Goal: Transaction & Acquisition: Purchase product/service

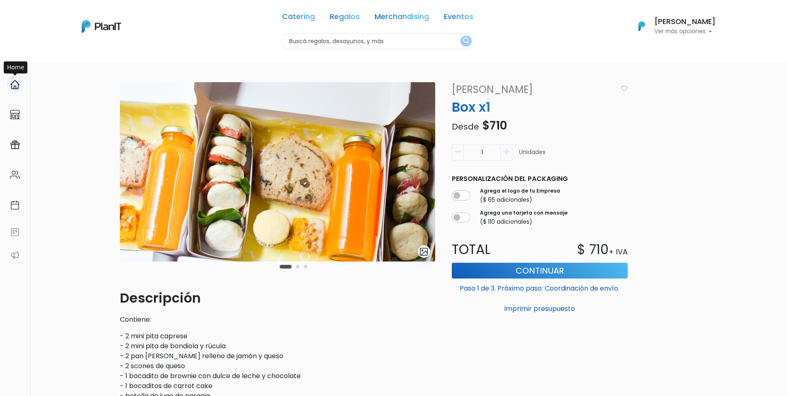
click at [20, 86] on div at bounding box center [15, 84] width 17 height 17
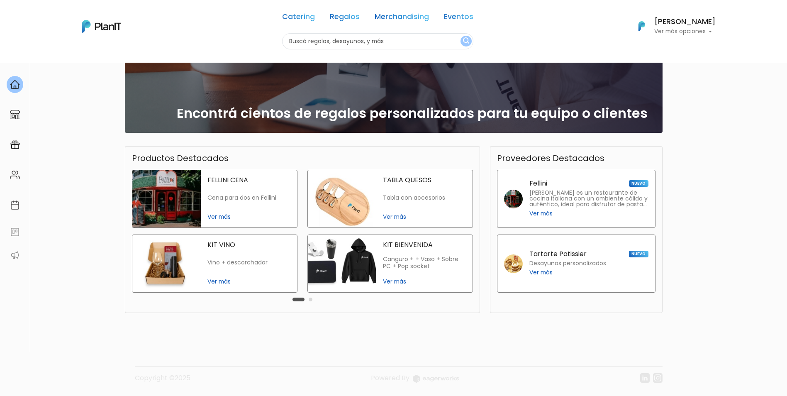
click at [159, 182] on img at bounding box center [166, 198] width 68 height 57
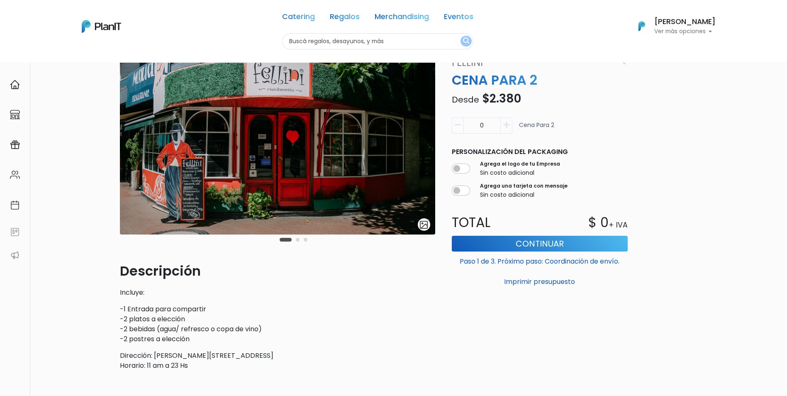
scroll to position [41, 0]
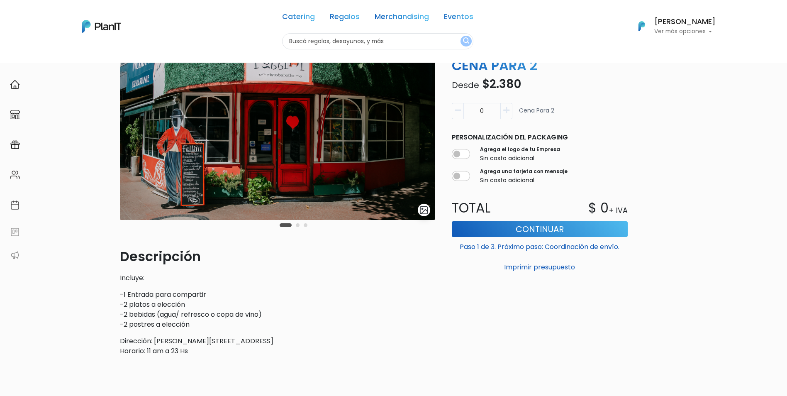
click at [408, 151] on img at bounding box center [277, 130] width 315 height 179
drag, startPoint x: 303, startPoint y: 224, endPoint x: 295, endPoint y: 225, distance: 7.5
click at [302, 224] on div "Carousel Pagination" at bounding box center [294, 225] width 32 height 10
click at [295, 225] on div "Carousel Pagination" at bounding box center [294, 225] width 32 height 10
click at [297, 226] on button "Carousel Page 2" at bounding box center [298, 225] width 4 height 4
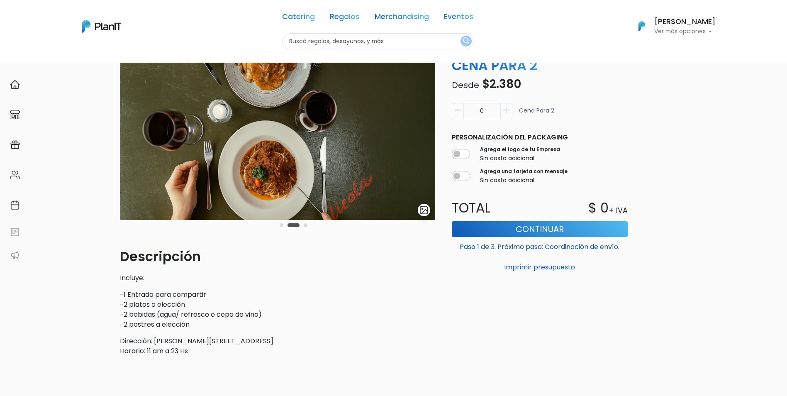
click at [306, 226] on button "Carousel Page 3" at bounding box center [306, 225] width 4 height 4
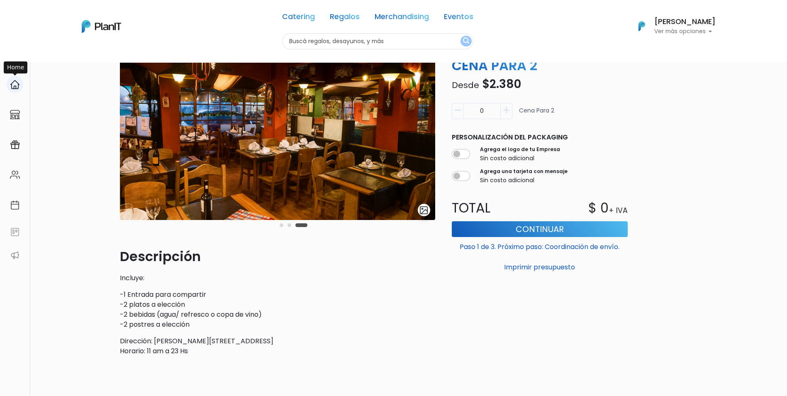
click at [11, 88] on img at bounding box center [15, 85] width 10 height 10
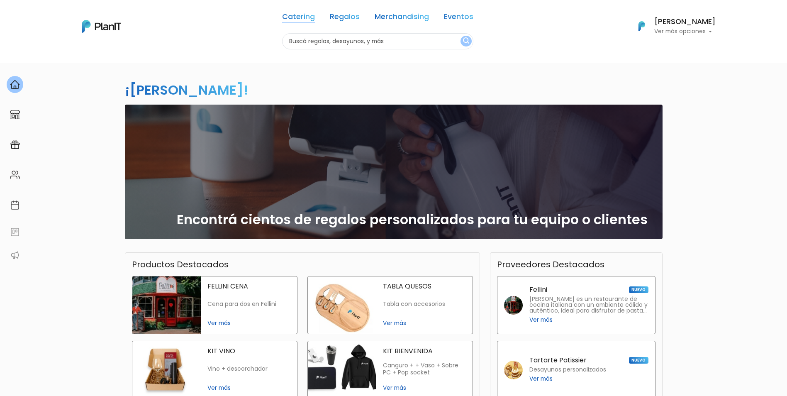
click at [303, 15] on link "Catering" at bounding box center [298, 18] width 33 height 10
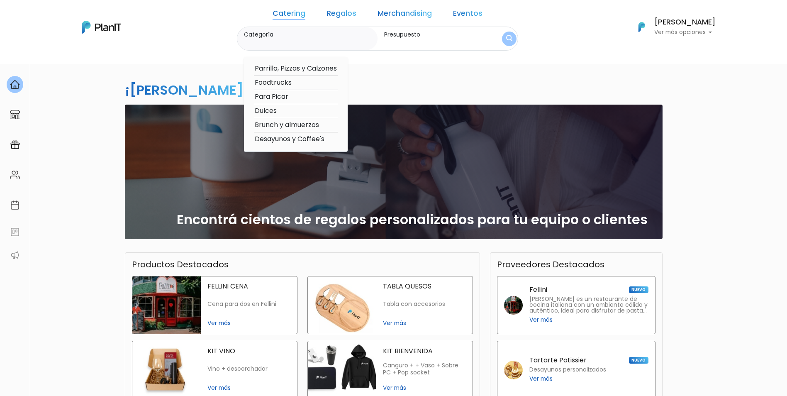
click at [345, 13] on link "Regalos" at bounding box center [342, 15] width 30 height 10
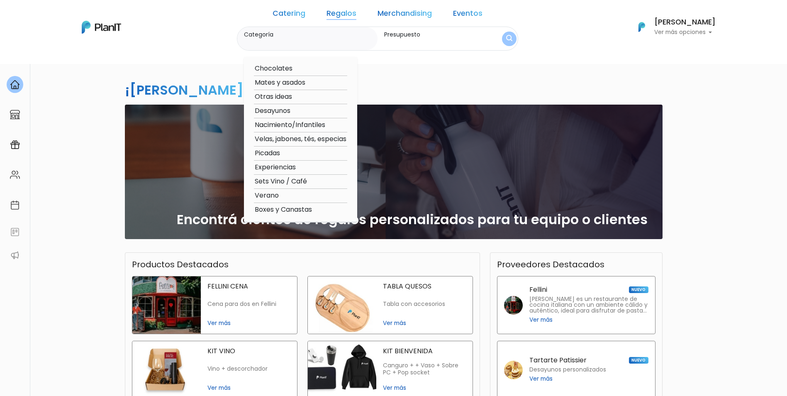
click at [280, 168] on option "Experiencias" at bounding box center [300, 167] width 93 height 10
type input "Experiencias"
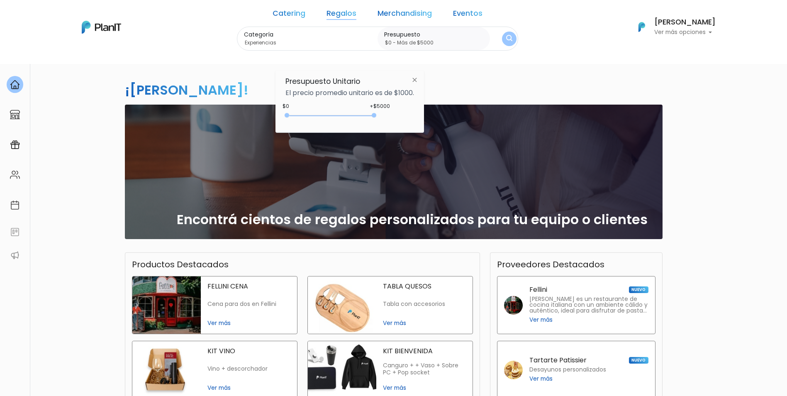
type input "$0 - Más de $5000"
drag, startPoint x: 305, startPoint y: 116, endPoint x: 447, endPoint y: 132, distance: 142.8
click at [445, 132] on body "Catering Regalos Merchandising Eventos Catering Regalos Merchandising Eventos C…" at bounding box center [393, 198] width 787 height 396
click at [506, 41] on img "submit" at bounding box center [509, 39] width 6 height 8
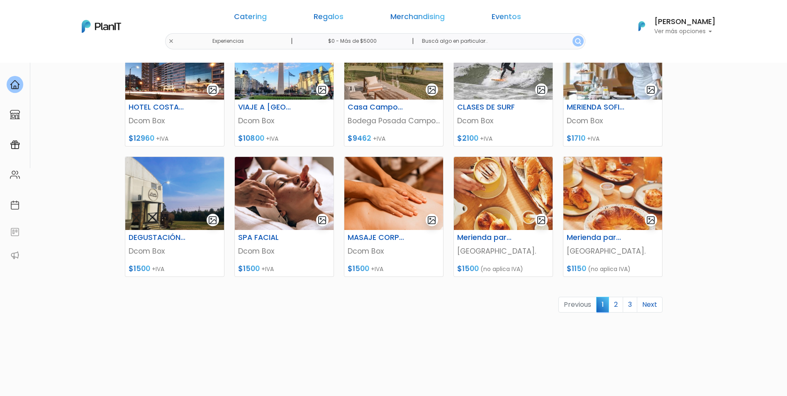
scroll to position [330, 0]
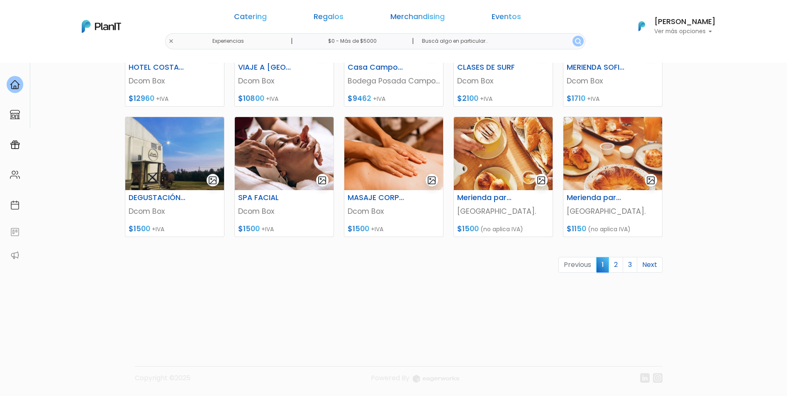
click at [617, 266] on link "2" at bounding box center [616, 265] width 15 height 16
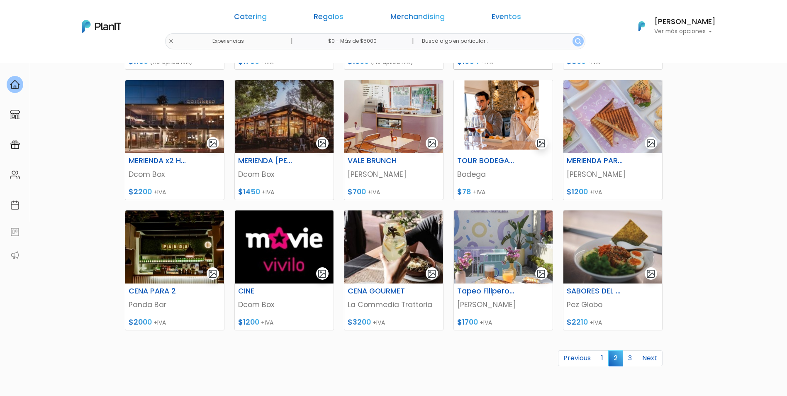
scroll to position [249, 0]
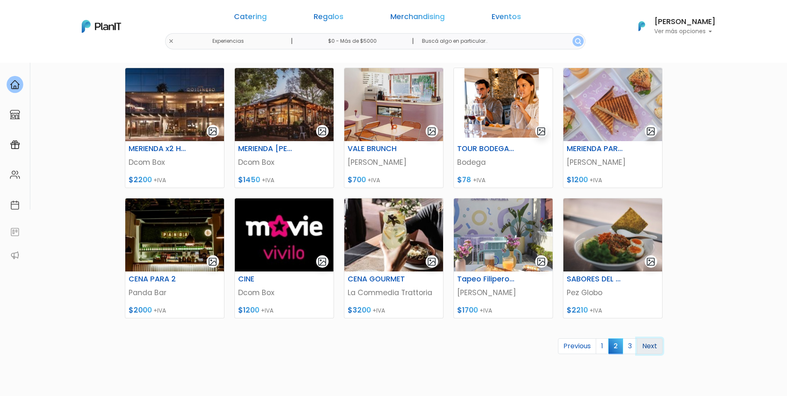
click at [646, 347] on link "Next" at bounding box center [650, 346] width 26 height 16
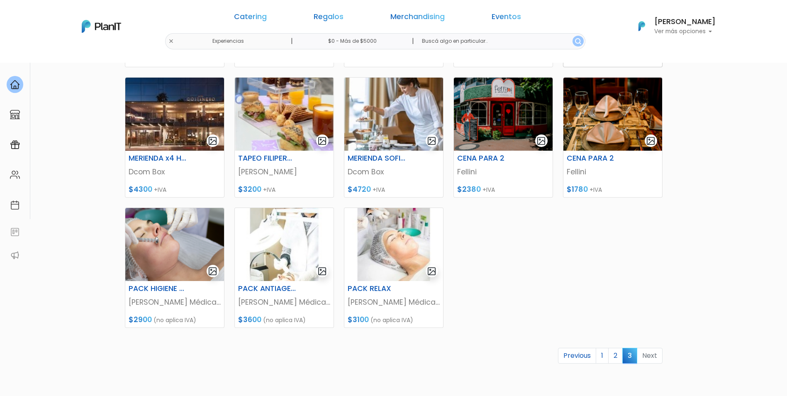
scroll to position [249, 0]
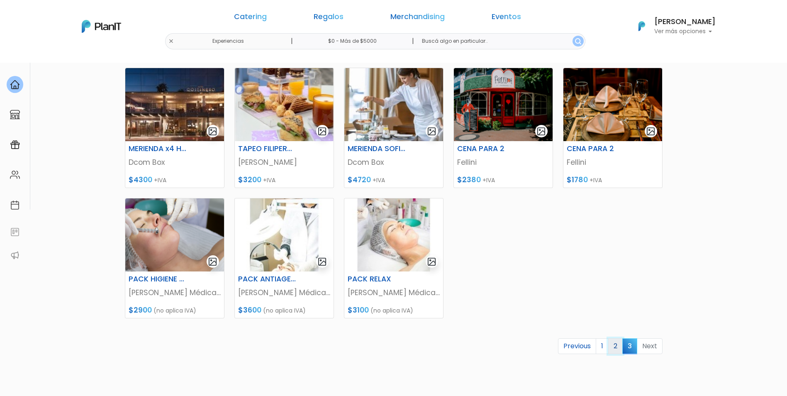
click at [613, 349] on link "2" at bounding box center [615, 346] width 15 height 16
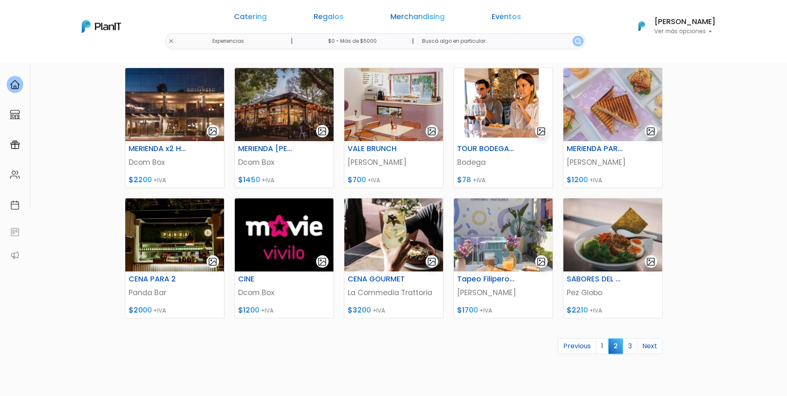
scroll to position [290, 0]
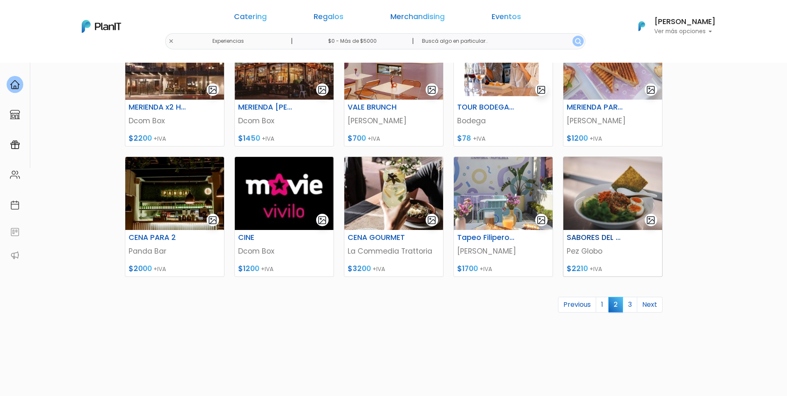
click at [602, 200] on img at bounding box center [613, 193] width 99 height 73
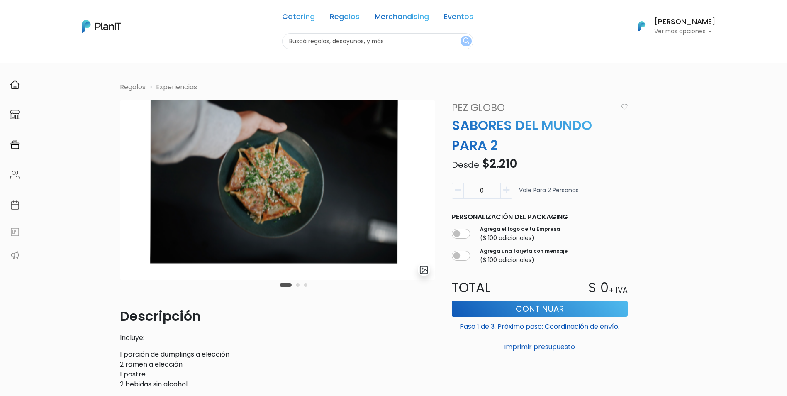
scroll to position [41, 0]
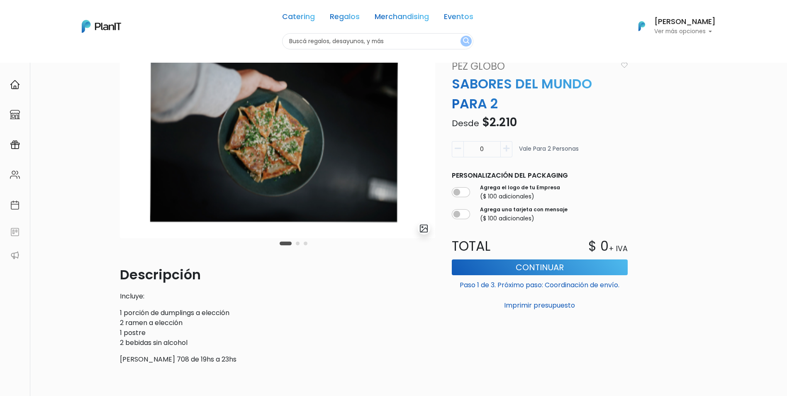
click at [299, 244] on button "Carousel Page 2" at bounding box center [298, 244] width 4 height 4
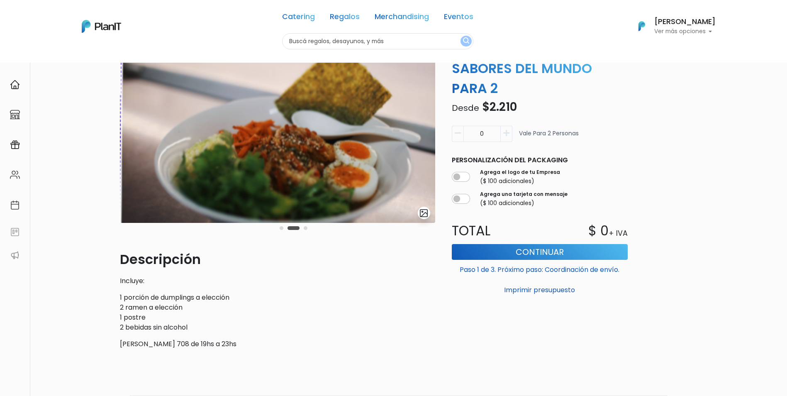
scroll to position [83, 0]
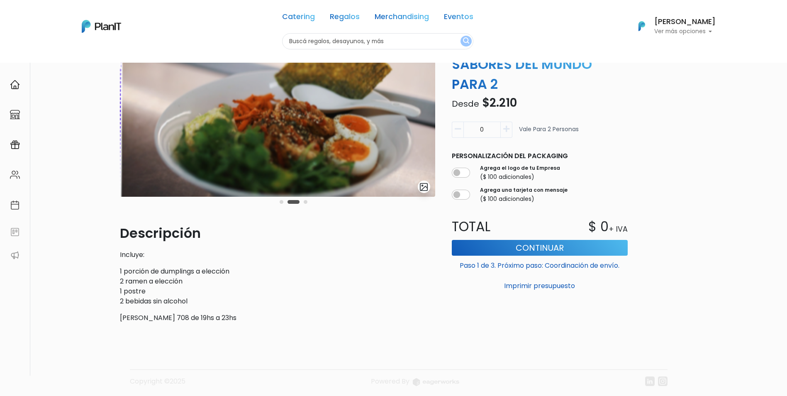
click at [307, 203] on button "Carousel Page 3" at bounding box center [306, 202] width 4 height 4
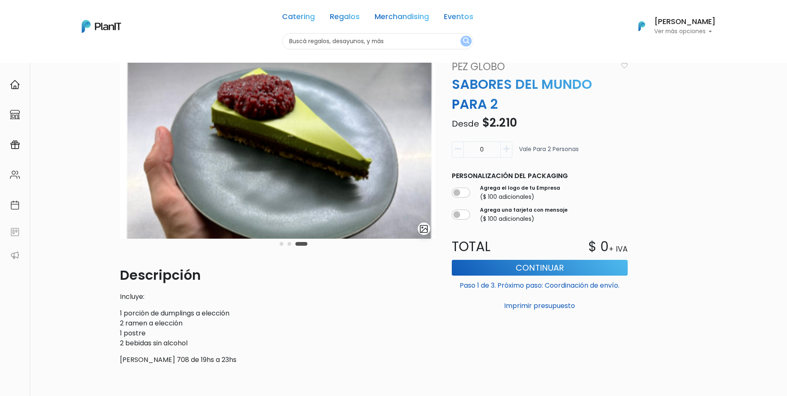
scroll to position [0, 0]
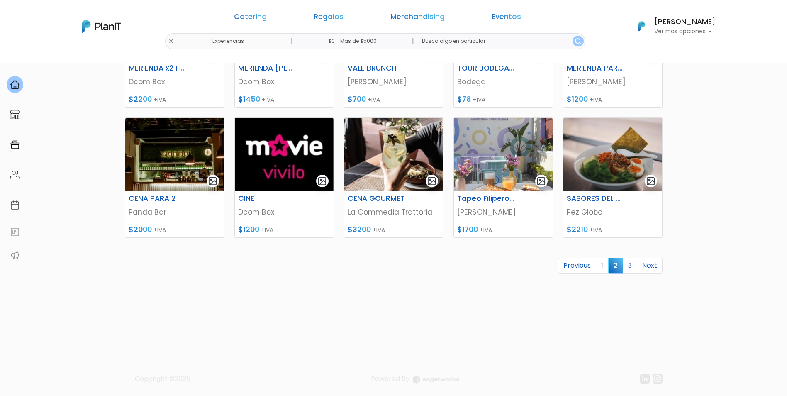
scroll to position [330, 0]
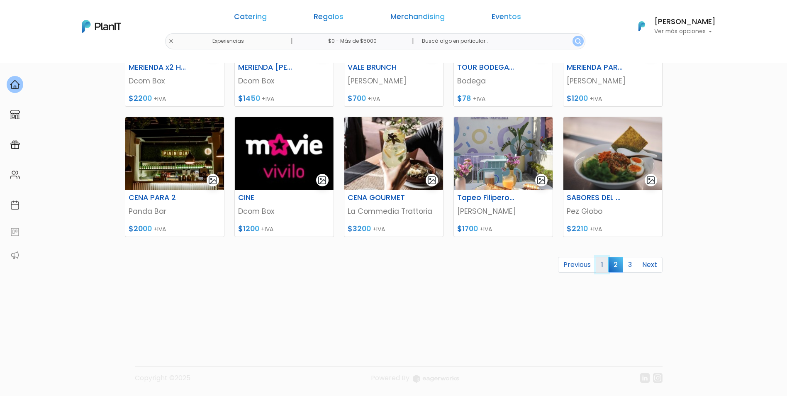
click at [602, 266] on link "1" at bounding box center [602, 265] width 13 height 16
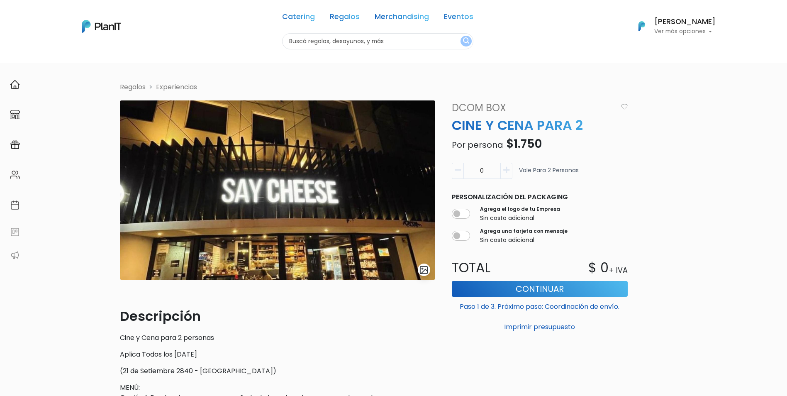
click at [503, 168] on button "button" at bounding box center [507, 171] width 12 height 16
type input "4"
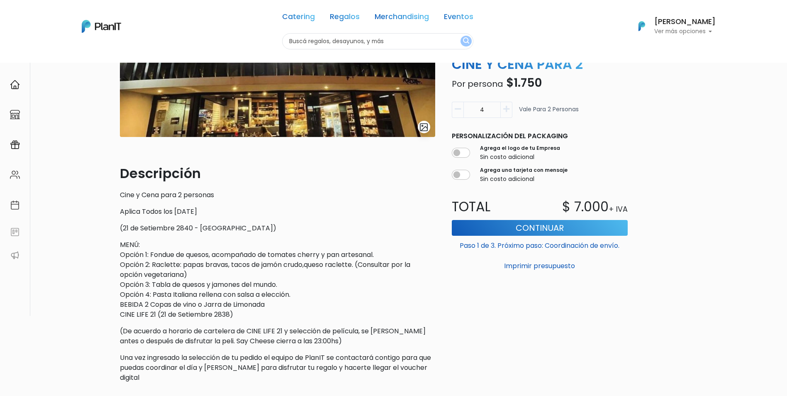
scroll to position [166, 0]
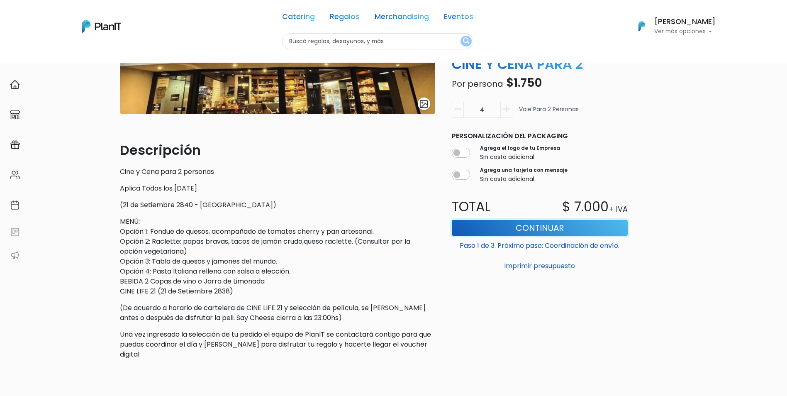
click at [532, 230] on button "Continuar" at bounding box center [540, 228] width 176 height 16
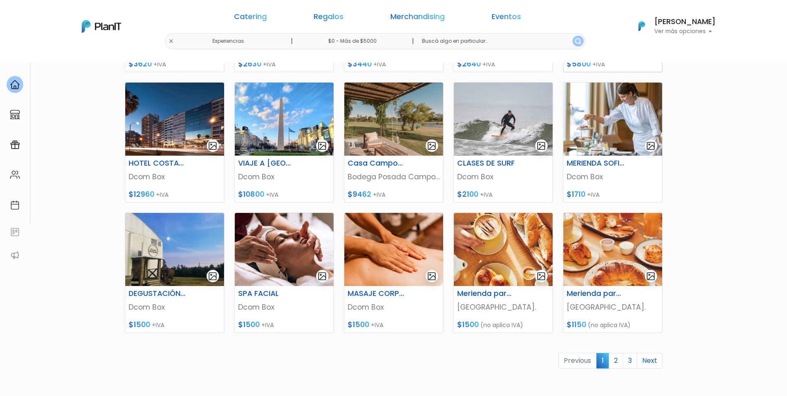
scroll to position [249, 0]
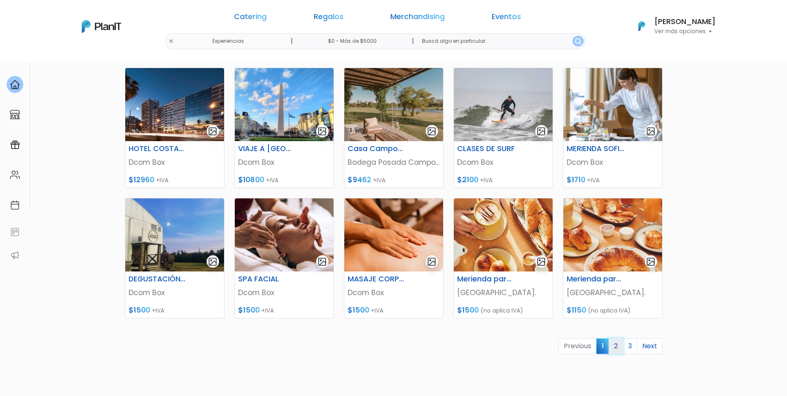
click at [613, 346] on link "2" at bounding box center [616, 346] width 15 height 16
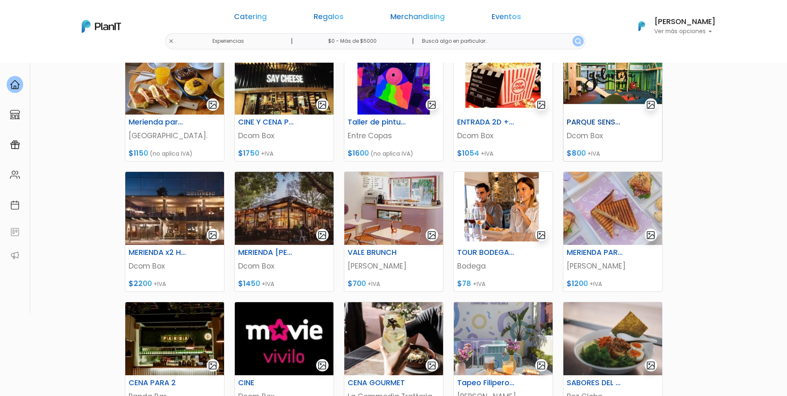
scroll to position [166, 0]
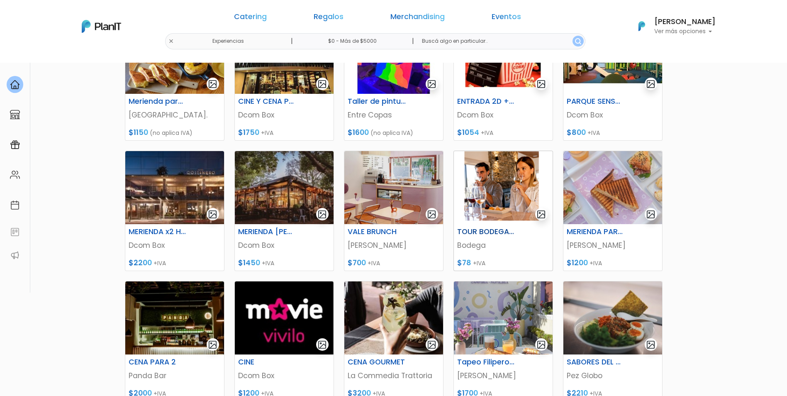
click at [514, 195] on img at bounding box center [503, 187] width 99 height 73
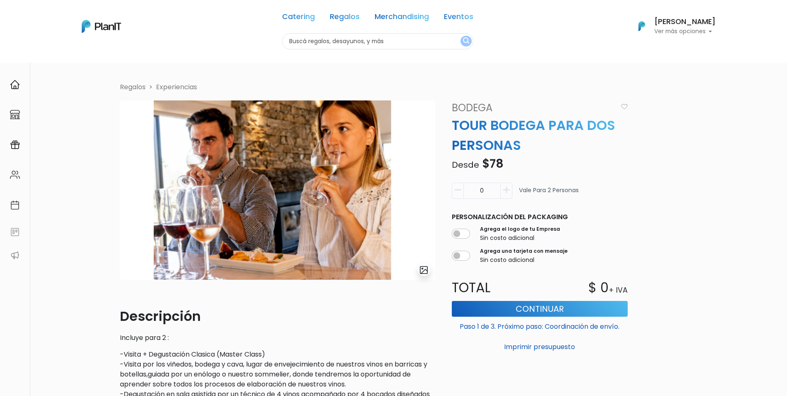
click at [6, 0] on nav "Catering Regalos Merchandising Eventos Catering Regalos Merchandising Eventos C…" at bounding box center [393, 31] width 787 height 63
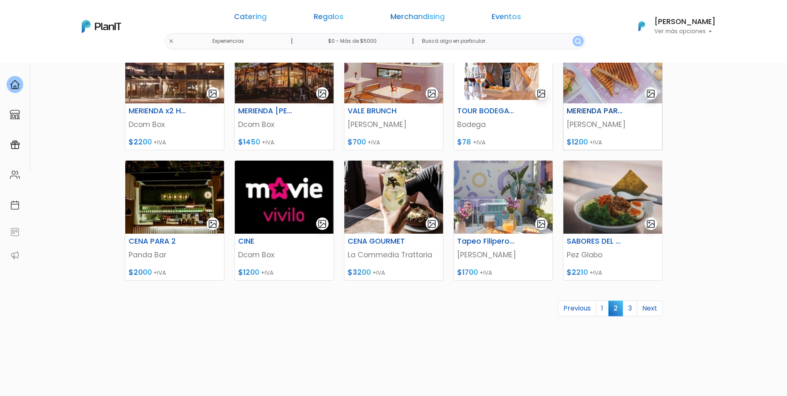
scroll to position [290, 0]
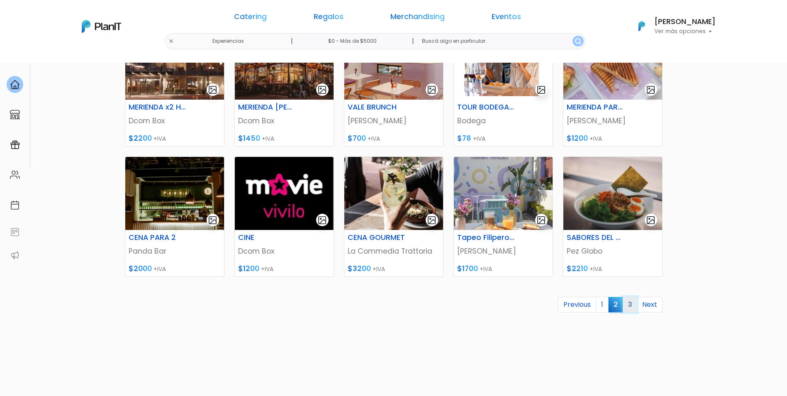
click at [626, 305] on link "3" at bounding box center [630, 305] width 15 height 16
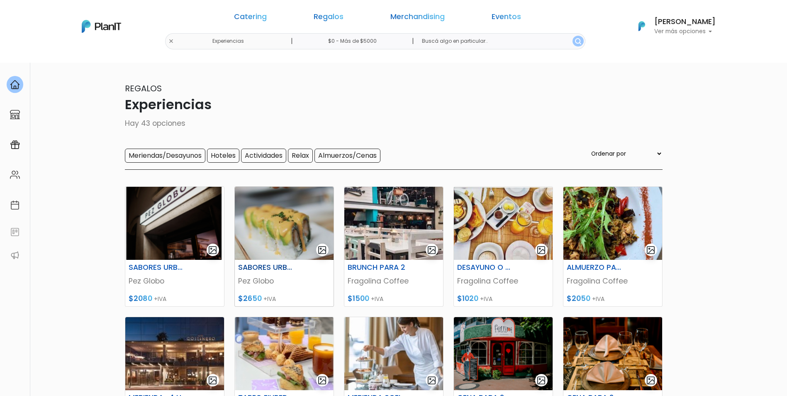
click at [276, 219] on img at bounding box center [284, 223] width 99 height 73
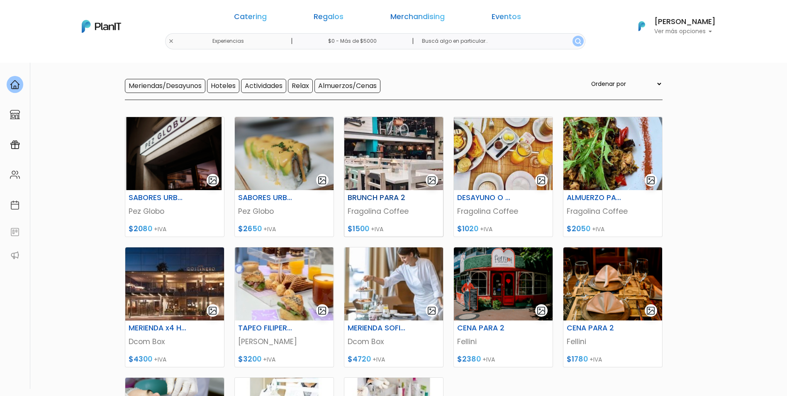
scroll to position [83, 0]
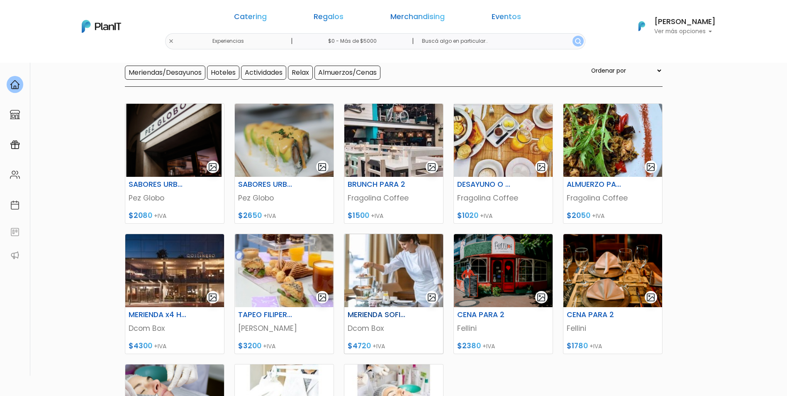
click at [390, 256] on img at bounding box center [393, 270] width 99 height 73
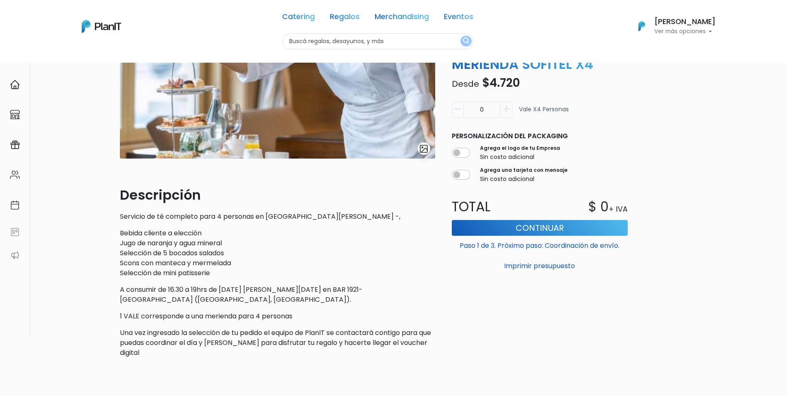
scroll to position [124, 0]
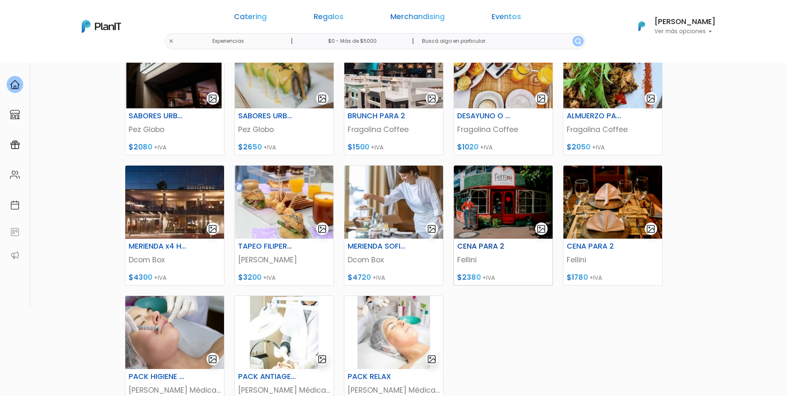
scroll to position [166, 0]
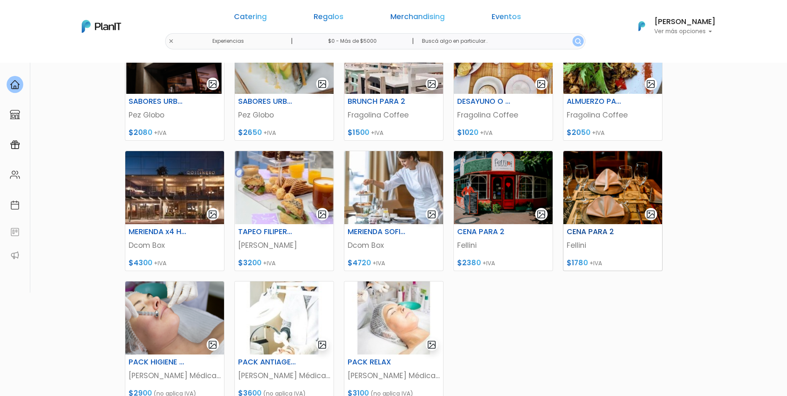
click at [592, 186] on img at bounding box center [613, 187] width 99 height 73
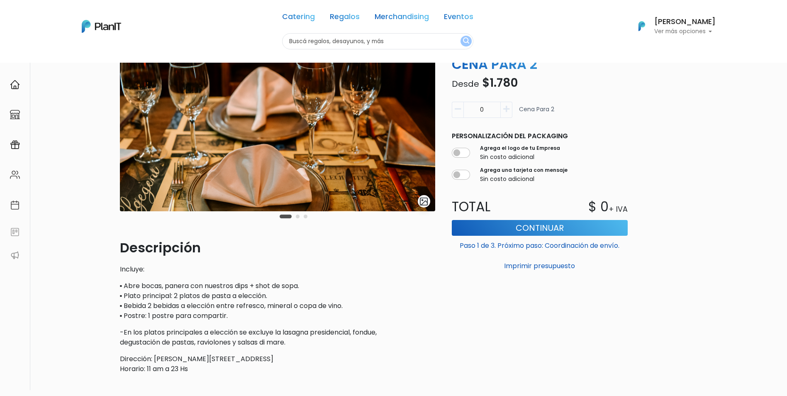
scroll to position [83, 0]
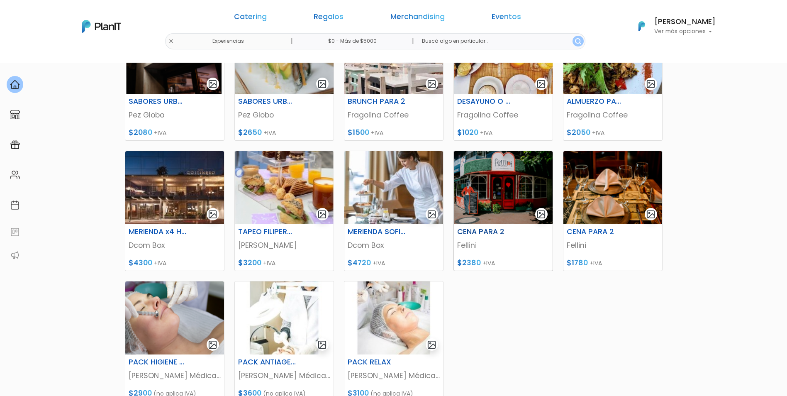
click at [485, 193] on img at bounding box center [503, 187] width 99 height 73
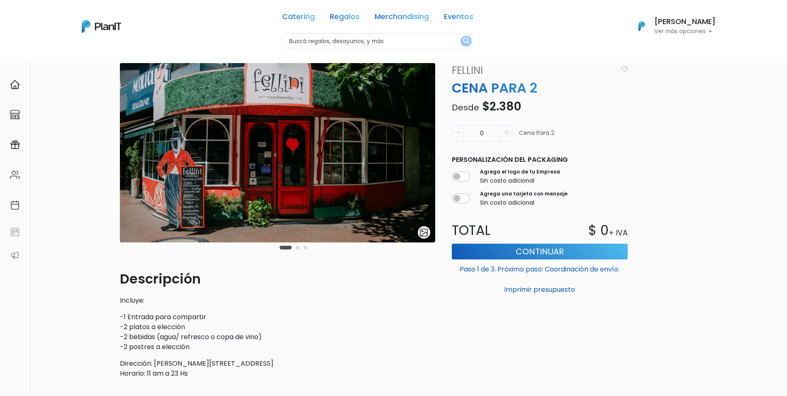
scroll to position [33, 0]
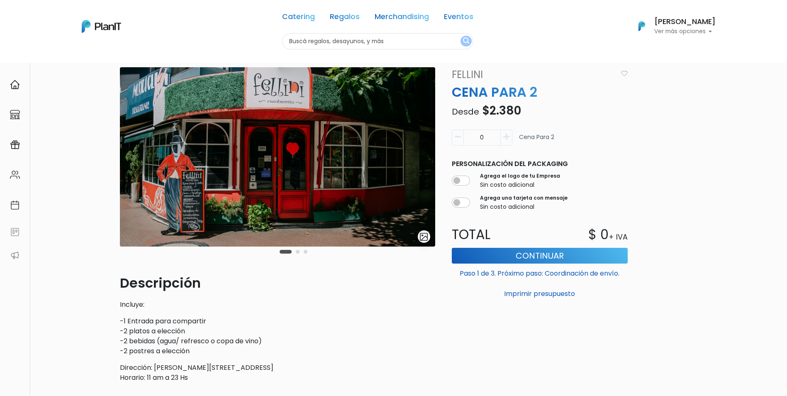
click at [503, 140] on icon "button" at bounding box center [506, 136] width 6 height 7
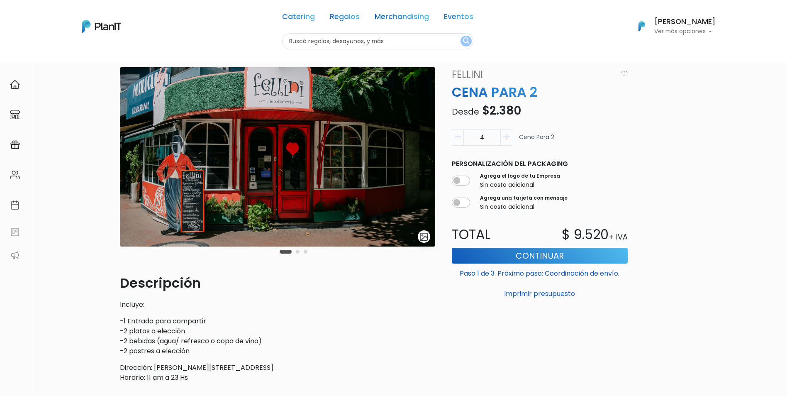
type input "5"
click at [544, 257] on button "Continuar" at bounding box center [540, 256] width 176 height 16
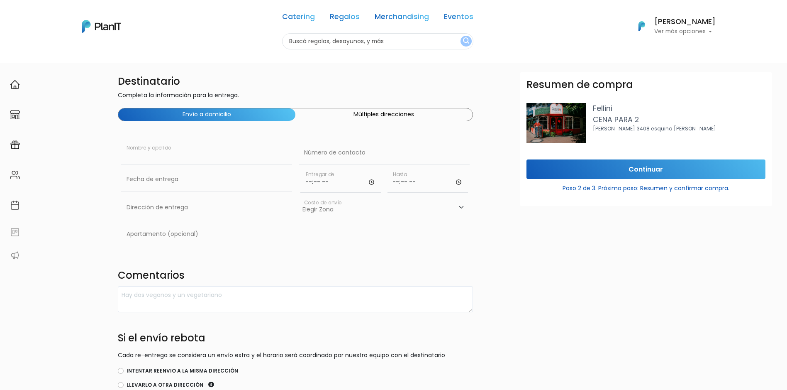
click at [204, 154] on input "text" at bounding box center [206, 152] width 171 height 23
type input "[PERSON_NAME]"
type input "Camino [PERSON_NAME] 5634"
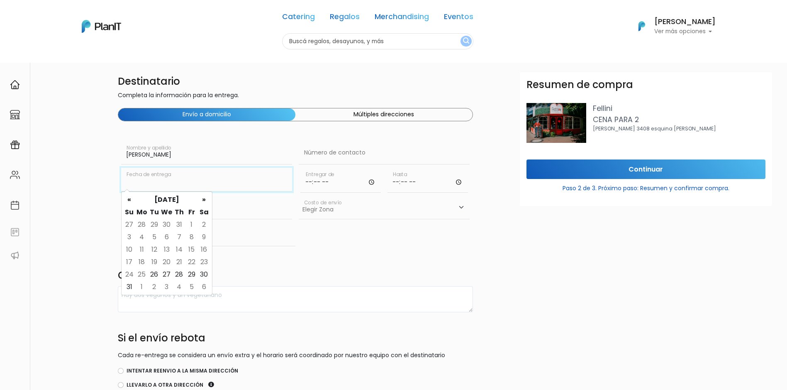
click at [185, 182] on input "text" at bounding box center [206, 179] width 171 height 23
click at [167, 275] on td "27" at bounding box center [167, 274] width 12 height 12
type input "27/08/2025"
click at [350, 163] on input "text" at bounding box center [384, 152] width 171 height 23
type input "094523930"
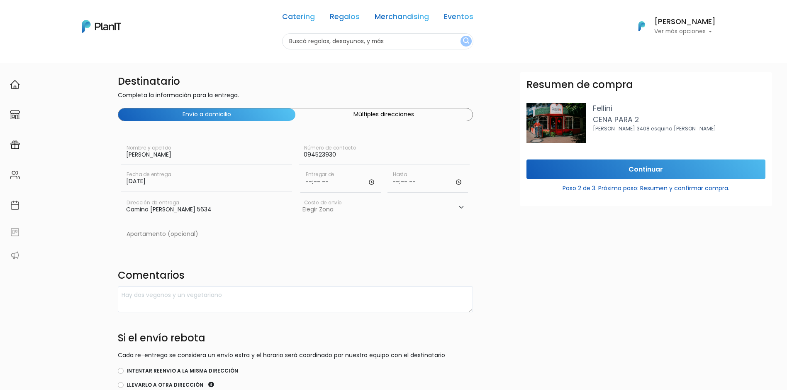
click at [334, 184] on input "time" at bounding box center [340, 180] width 81 height 25
click at [312, 182] on input "time" at bounding box center [340, 180] width 81 height 25
click at [373, 184] on input "time" at bounding box center [340, 180] width 81 height 25
type input "15:50"
click at [399, 180] on input "time" at bounding box center [428, 180] width 81 height 25
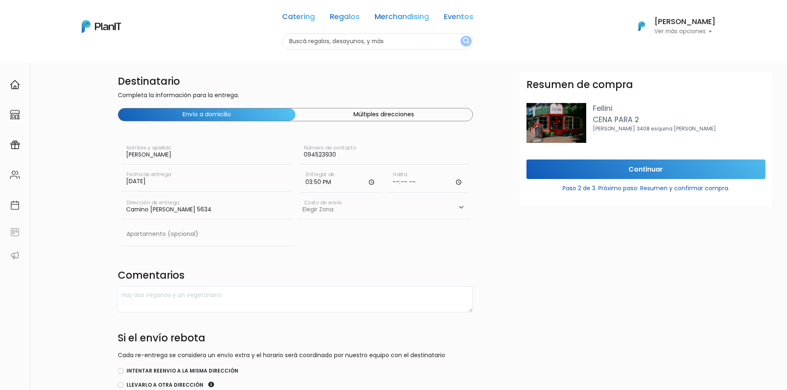
click at [457, 181] on input "time" at bounding box center [428, 180] width 81 height 25
type input "16:50"
click at [314, 214] on select "Elegir Zona Zona américa- $600 Montevideo- $250" at bounding box center [384, 207] width 171 height 23
select select "10"
click at [299, 196] on select "Elegir Zona Zona américa- $600 Montevideo- $250" at bounding box center [384, 207] width 171 height 23
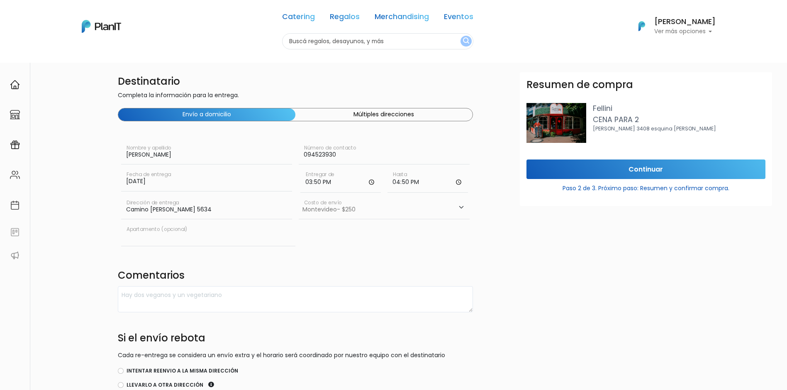
click at [212, 236] on input "text" at bounding box center [208, 233] width 174 height 23
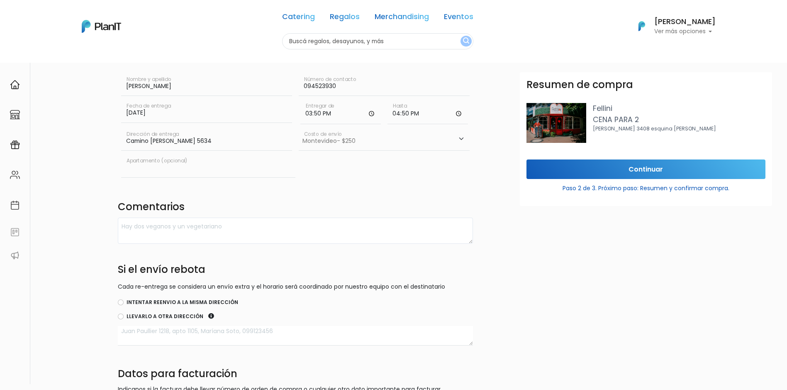
scroll to position [83, 0]
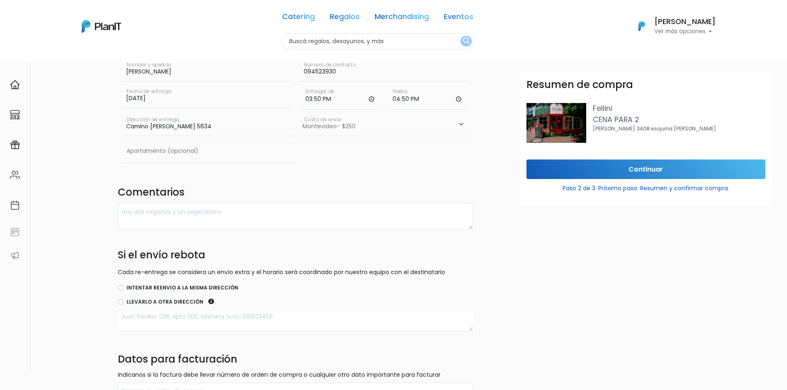
click at [170, 319] on textarea at bounding box center [295, 321] width 355 height 20
drag, startPoint x: 170, startPoint y: 319, endPoint x: 258, endPoint y: 315, distance: 88.1
click at [258, 315] on textarea "Facturar a Meglaabs" at bounding box center [295, 321] width 355 height 20
drag, startPoint x: 165, startPoint y: 314, endPoint x: 193, endPoint y: 334, distance: 34.0
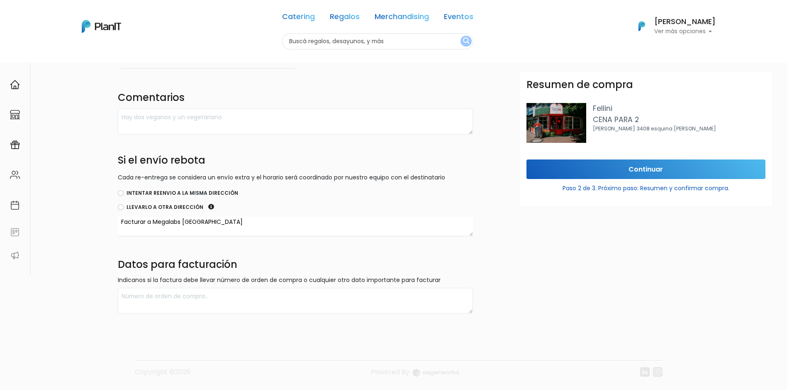
scroll to position [178, 0]
type textarea "Facturar a Megalabs Uruguay"
click at [215, 276] on p "Indicanos si la factura debe llevar número de orden de compra o cualquier otro …" at bounding box center [295, 280] width 355 height 9
drag, startPoint x: 217, startPoint y: 222, endPoint x: 107, endPoint y: 222, distance: 110.4
click at [107, 222] on div "Destinatario Completa la información para la entrega. Envío a domicilio Múltipl…" at bounding box center [422, 104] width 730 height 419
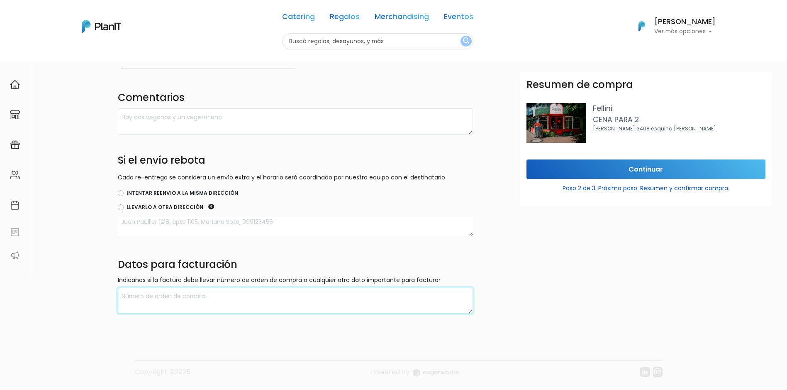
click at [128, 303] on textarea at bounding box center [295, 301] width 355 height 26
paste textarea "Facturar a Megalabs Uruguay"
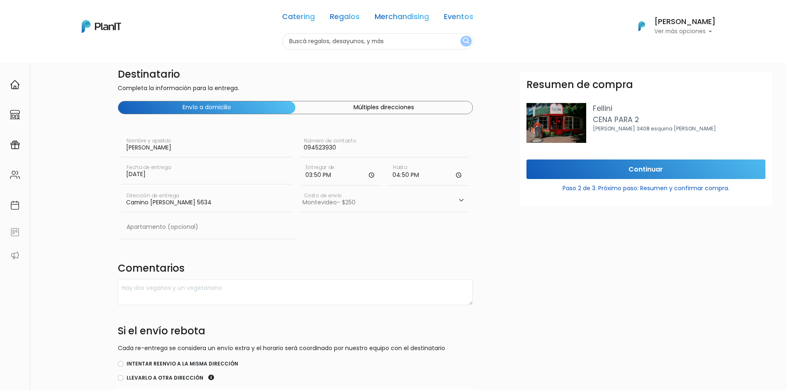
scroll to position [0, 0]
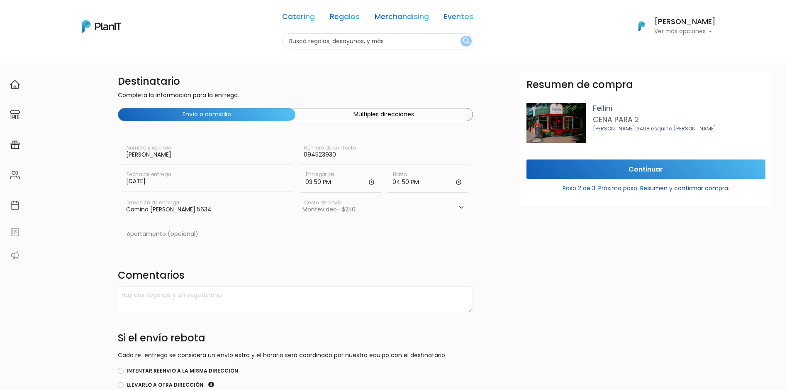
type textarea "Facturar a Megalabs Uruguay"
click at [570, 165] on input "Continuar" at bounding box center [646, 169] width 239 height 20
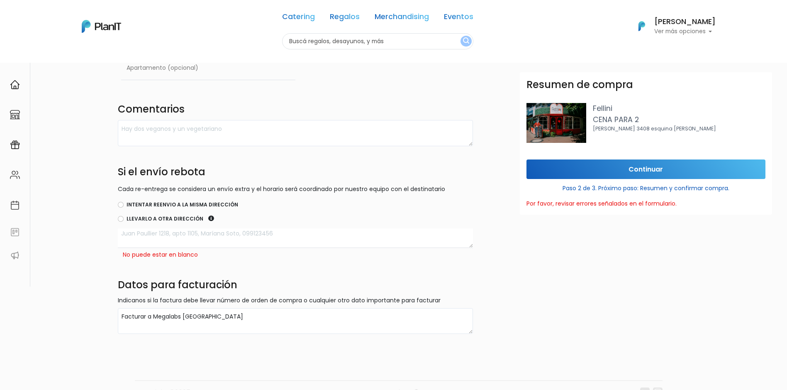
scroll to position [187, 0]
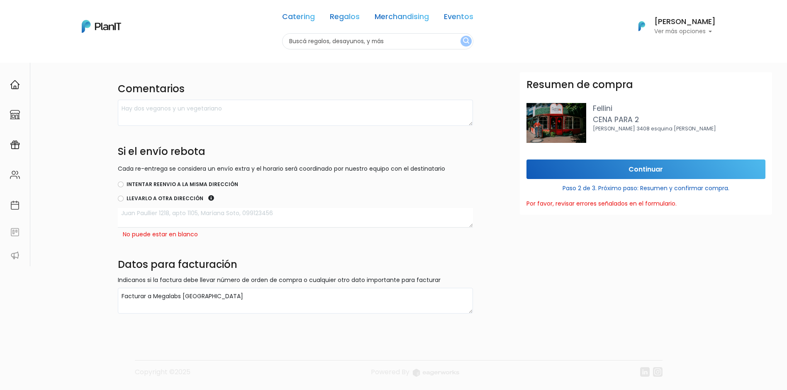
click at [201, 220] on textarea at bounding box center [295, 218] width 355 height 20
type textarea "Camino Ma"
click at [122, 183] on input "Intentar reenvio a la misma dirección" at bounding box center [121, 184] width 6 height 6
radio input "true"
drag, startPoint x: 143, startPoint y: 215, endPoint x: 97, endPoint y: 215, distance: 46.1
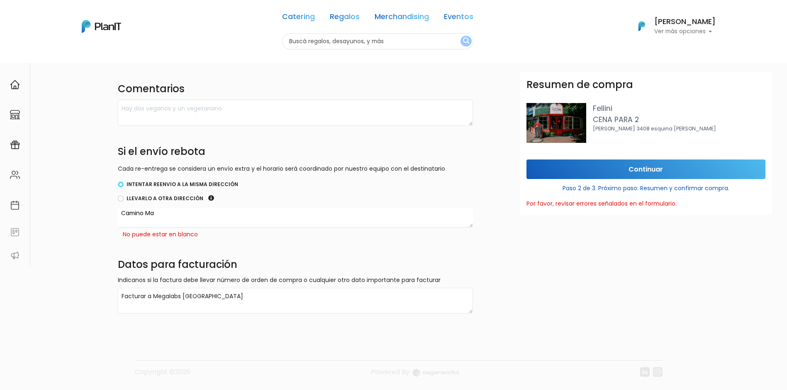
click at [97, 215] on div "Destinatario Completa la información para la entrega. Envío a domicilio Múltipl…" at bounding box center [422, 99] width 730 height 427
click at [595, 265] on div "Resumen de compra Fellini CENA PARA 2 Jose Marti 3408 esquina Benito blanco Con…" at bounding box center [646, 267] width 262 height 390
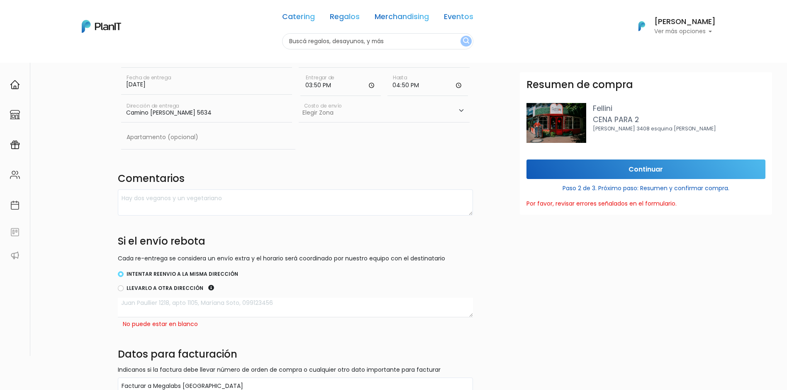
scroll to position [62, 0]
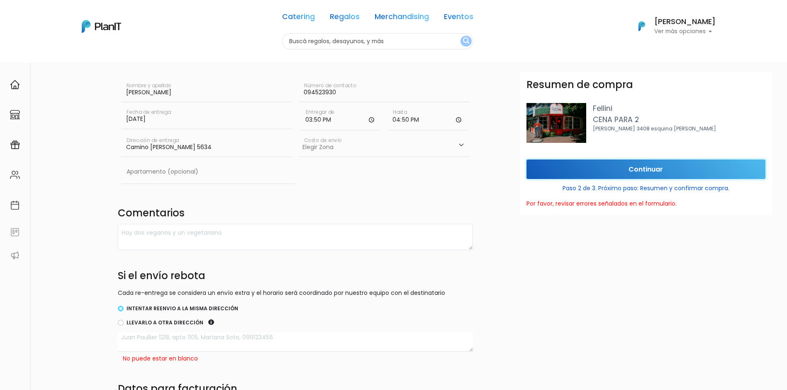
click at [608, 169] on input "Continuar" at bounding box center [646, 169] width 239 height 20
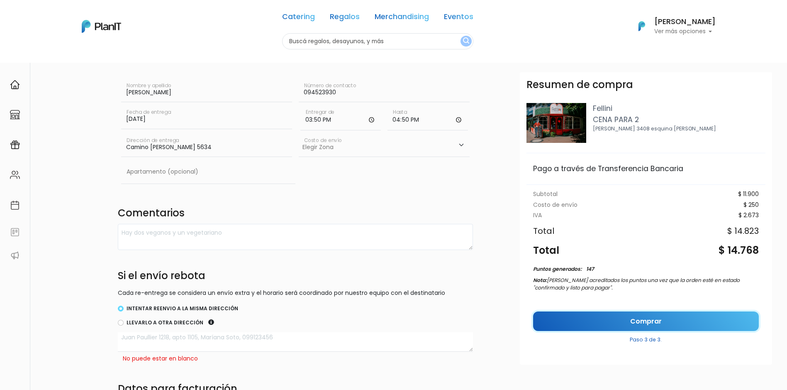
click at [668, 319] on link "Comprar" at bounding box center [646, 321] width 226 height 20
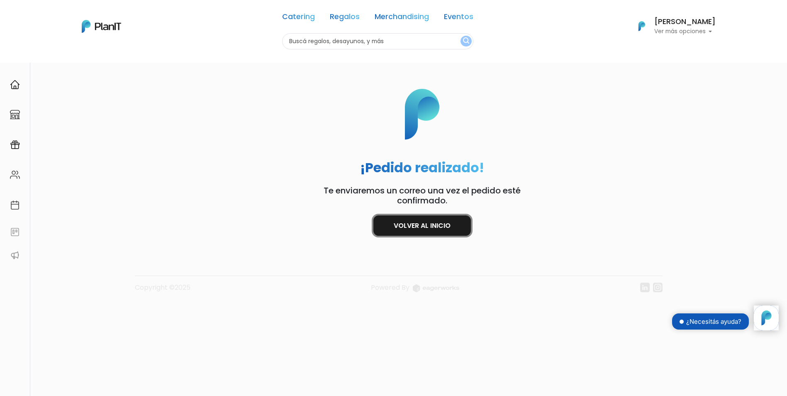
click at [459, 235] on link "Volver al inicio" at bounding box center [422, 225] width 98 height 20
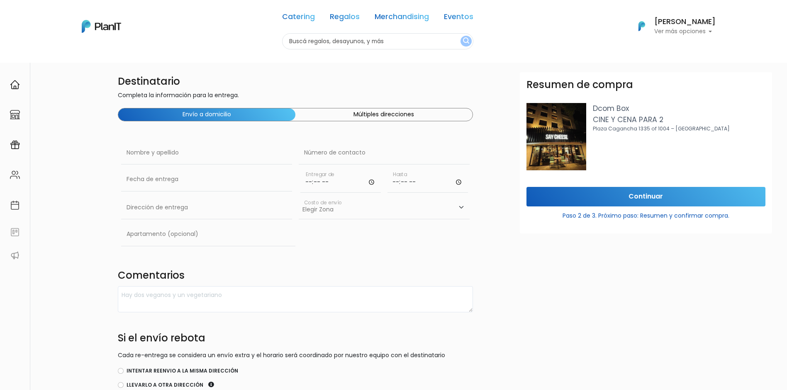
click at [188, 167] on div "Nombre y apellido" at bounding box center [206, 154] width 171 height 27
click at [180, 156] on input "text" at bounding box center [206, 152] width 171 height 23
type input "[PERSON_NAME]"
type input "Camino Maldonado 5634"
click at [307, 154] on input "text" at bounding box center [384, 152] width 171 height 23
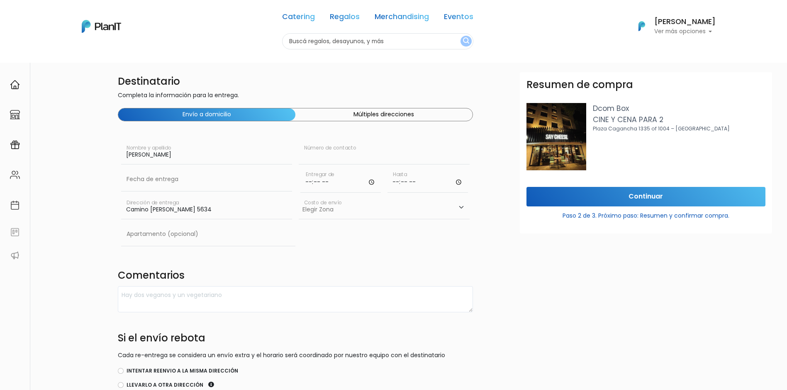
type input "094523930"
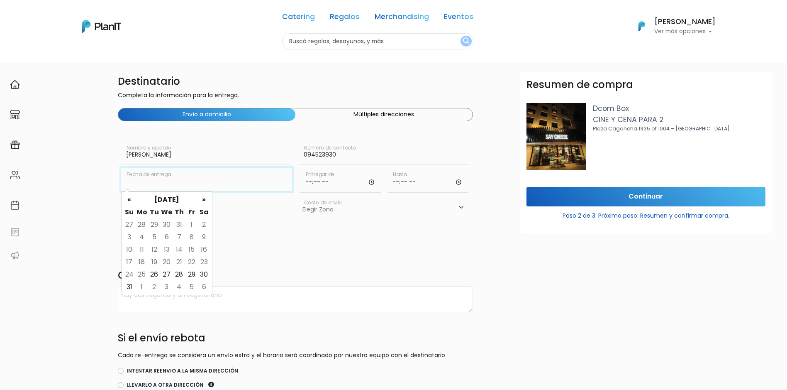
click at [199, 170] on input "text" at bounding box center [206, 179] width 171 height 23
click at [155, 272] on td "26" at bounding box center [154, 274] width 12 height 12
click at [144, 182] on input "26/08/2025" at bounding box center [206, 179] width 171 height 23
click at [163, 273] on td "27" at bounding box center [167, 274] width 12 height 12
type input "27/08/2025"
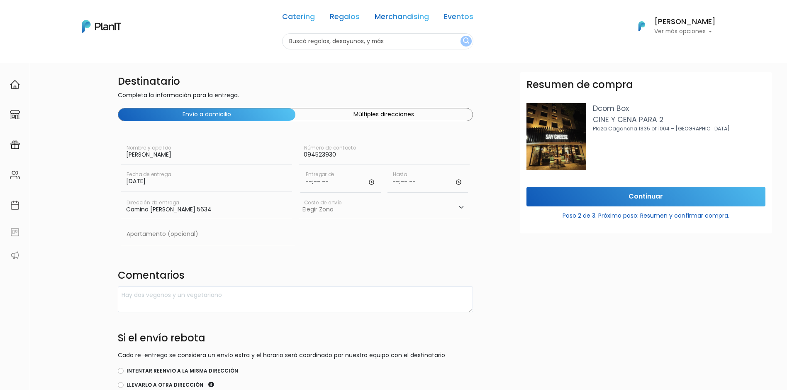
click at [299, 184] on div "Entregar de" at bounding box center [340, 182] width 87 height 28
click at [301, 193] on div "Entregar de" at bounding box center [340, 182] width 87 height 28
click at [315, 183] on input "time" at bounding box center [340, 180] width 81 height 25
click at [311, 183] on input "time" at bounding box center [340, 180] width 81 height 25
click at [373, 181] on input "time" at bounding box center [340, 180] width 81 height 25
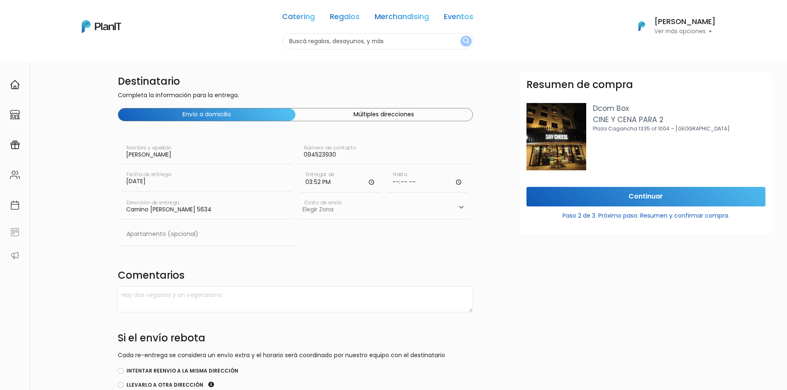
type input "15:52"
click at [459, 184] on input "time" at bounding box center [428, 180] width 81 height 25
type input "16:52"
click at [459, 206] on select "Elegir Zona Zona américa- $600 Montevideo- $250" at bounding box center [384, 207] width 171 height 23
select select "10"
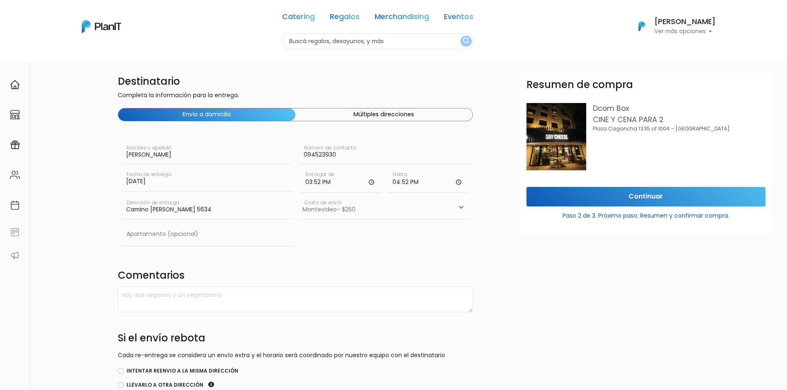
click at [299, 196] on select "Elegir Zona Zona américa- $600 Montevideo- $250" at bounding box center [384, 207] width 171 height 23
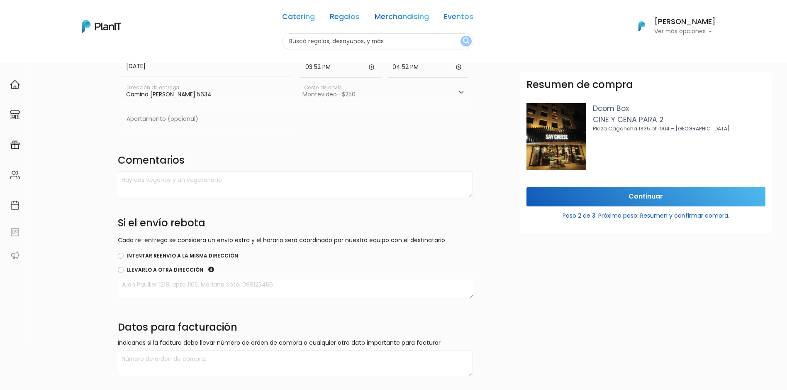
scroll to position [124, 0]
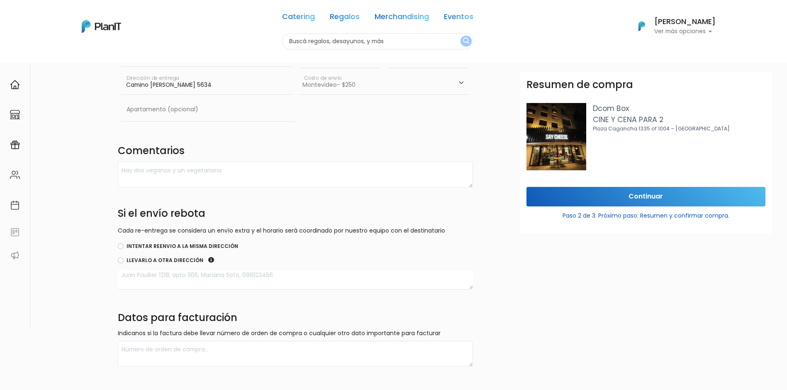
click at [146, 243] on label "Intentar reenvio a la misma dirección" at bounding box center [183, 245] width 112 height 7
click at [124, 243] on input "Intentar reenvio a la misma dirección" at bounding box center [121, 246] width 6 height 6
radio input "true"
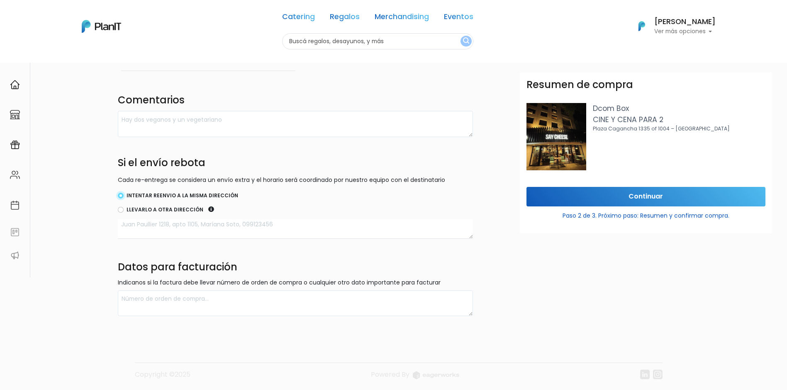
scroll to position [178, 0]
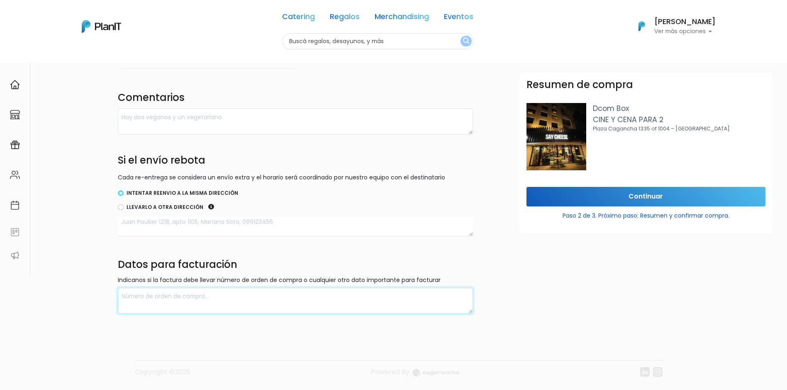
click at [166, 289] on textarea at bounding box center [295, 301] width 355 height 26
paste textarea "Facturar a Megalabs Uruguay"
click at [343, 313] on textarea "Facturar a Megalabs Uruguay" at bounding box center [295, 301] width 355 height 26
type textarea "Facturar a Megalabs Uruguay"
click at [510, 308] on form "Destinatario Completa la información para la entrega. Envío a domicilio Múltipl…" at bounding box center [483, 104] width 730 height 419
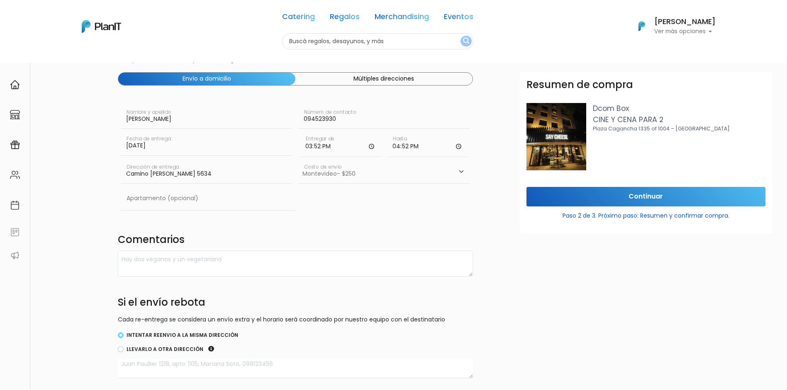
scroll to position [0, 0]
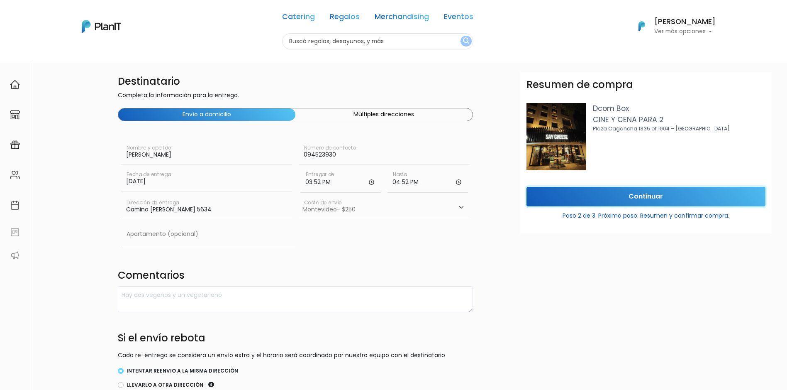
click at [541, 200] on input "Continuar" at bounding box center [646, 197] width 239 height 20
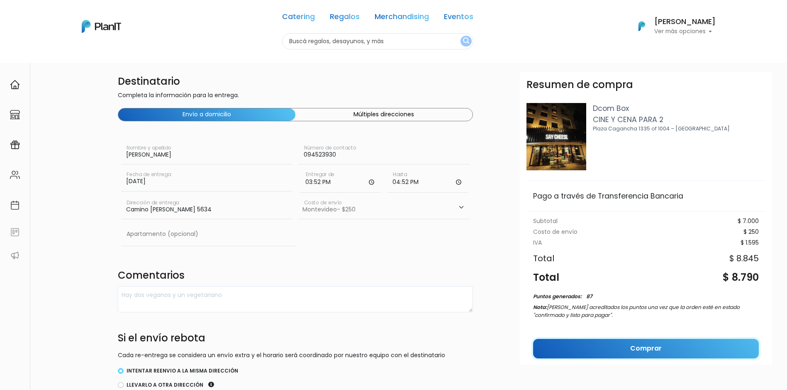
click at [660, 345] on link "Comprar" at bounding box center [646, 349] width 226 height 20
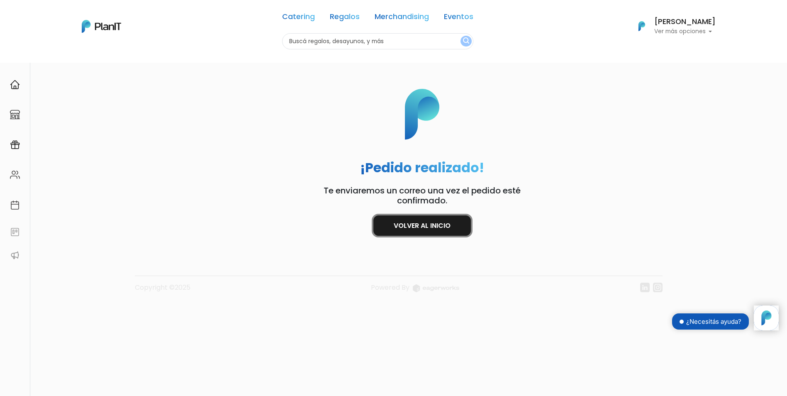
click at [389, 227] on link "Volver al inicio" at bounding box center [422, 225] width 98 height 20
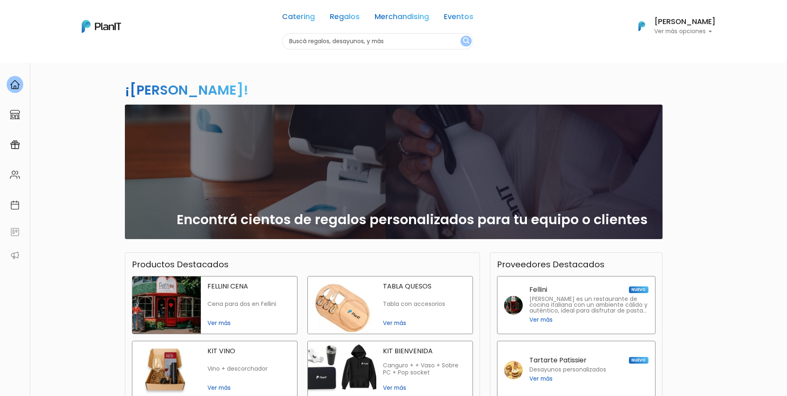
click at [675, 29] on p "Ver más opciones" at bounding box center [684, 32] width 61 height 6
click at [674, 49] on span "Mis Compras" at bounding box center [670, 49] width 43 height 10
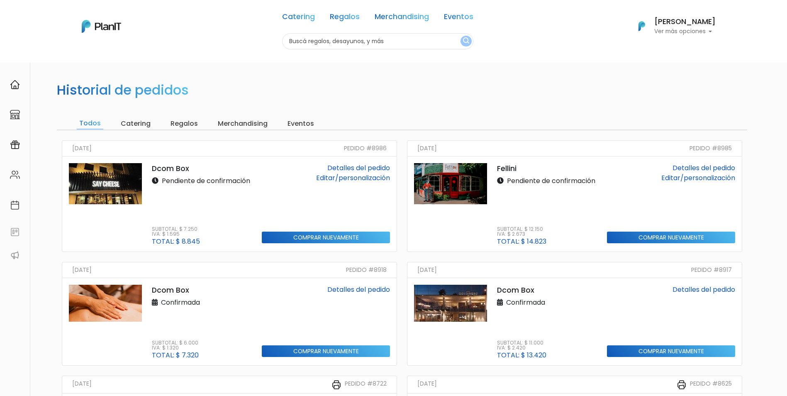
click at [471, 192] on img at bounding box center [450, 183] width 73 height 41
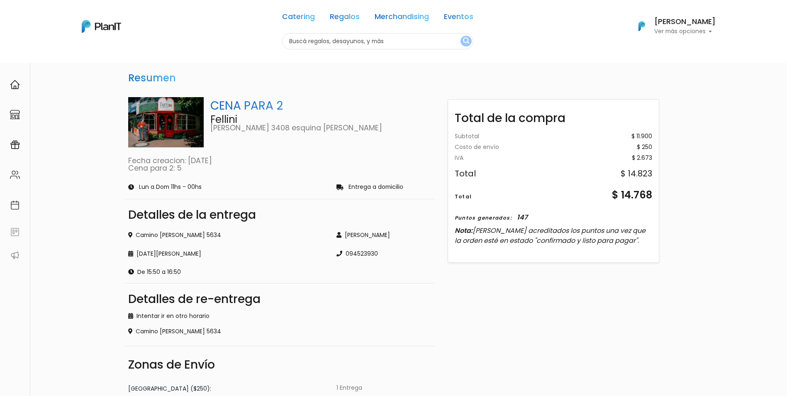
click at [228, 108] on p "CENA PARA 2" at bounding box center [320, 105] width 221 height 17
click at [193, 108] on img at bounding box center [166, 122] width 76 height 51
click at [220, 120] on p "Fellini" at bounding box center [320, 120] width 221 height 10
click at [225, 140] on div "CENA PARA 2 Fellini Jose Marti 3408 esquina Benito blanco" at bounding box center [320, 122] width 221 height 51
click at [178, 122] on img at bounding box center [166, 122] width 76 height 51
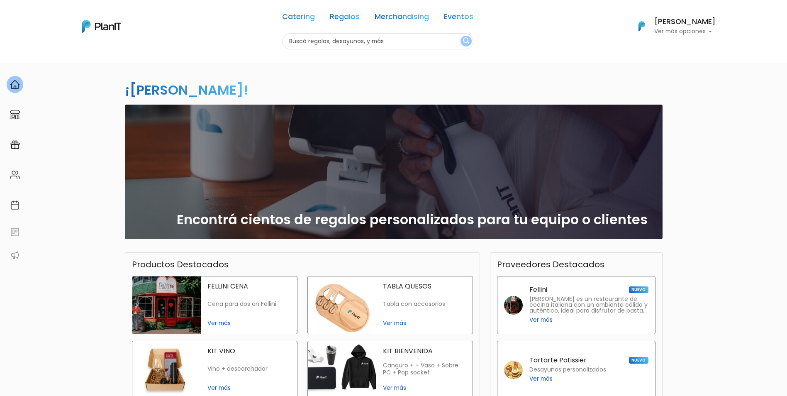
click at [164, 309] on img at bounding box center [166, 304] width 68 height 57
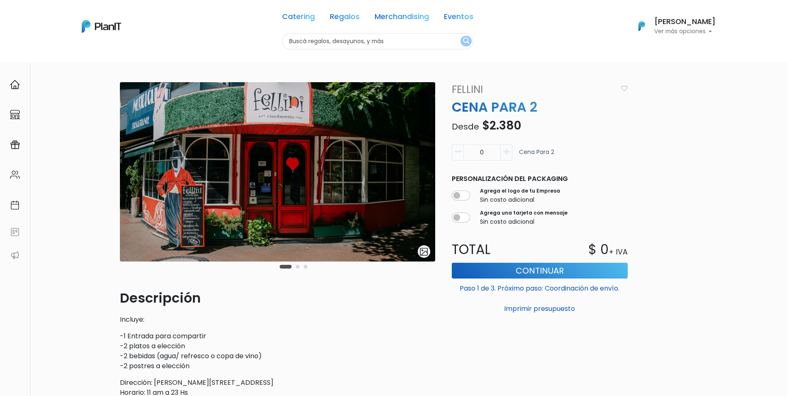
click at [682, 22] on h6 "[PERSON_NAME]" at bounding box center [684, 21] width 61 height 7
click at [677, 47] on span "Mis Compras" at bounding box center [670, 49] width 43 height 10
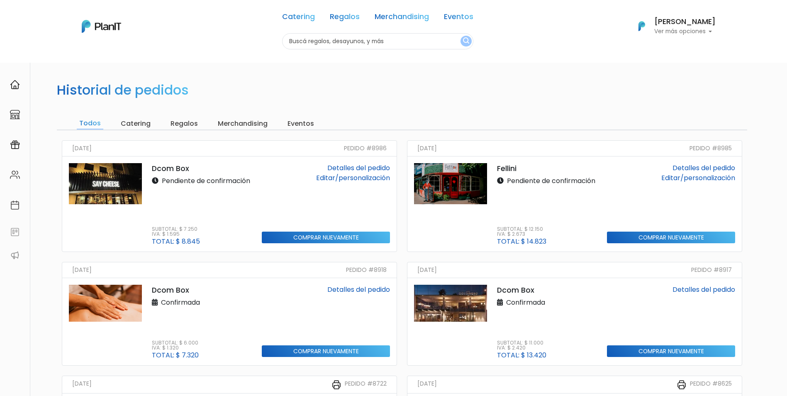
click at [461, 171] on img at bounding box center [450, 183] width 73 height 41
